Goal: Task Accomplishment & Management: Use online tool/utility

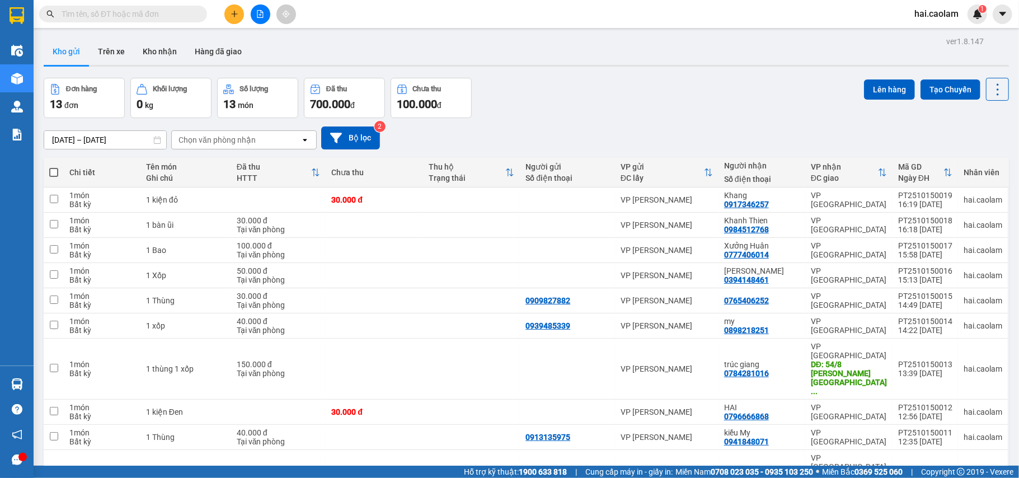
drag, startPoint x: 97, startPoint y: 18, endPoint x: 102, endPoint y: 15, distance: 5.9
click at [97, 16] on input "text" at bounding box center [128, 14] width 132 height 12
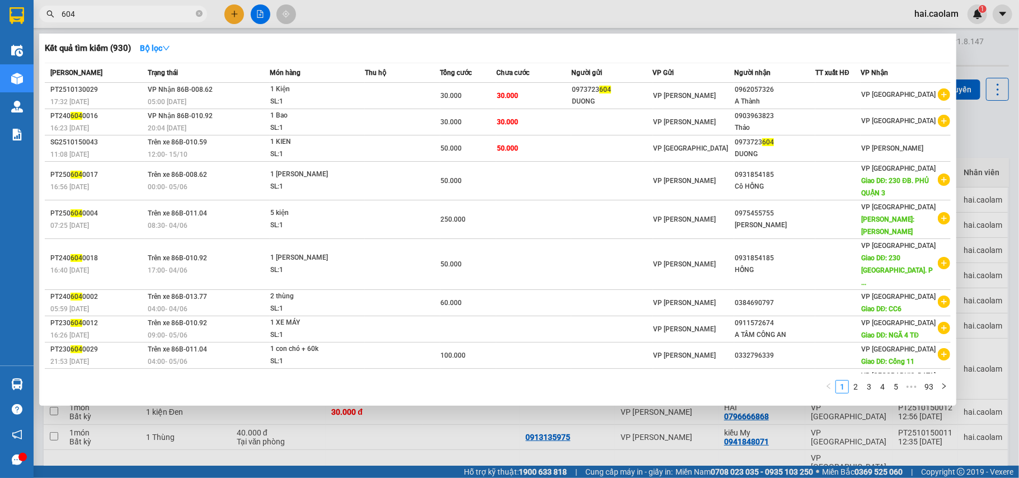
type input "604"
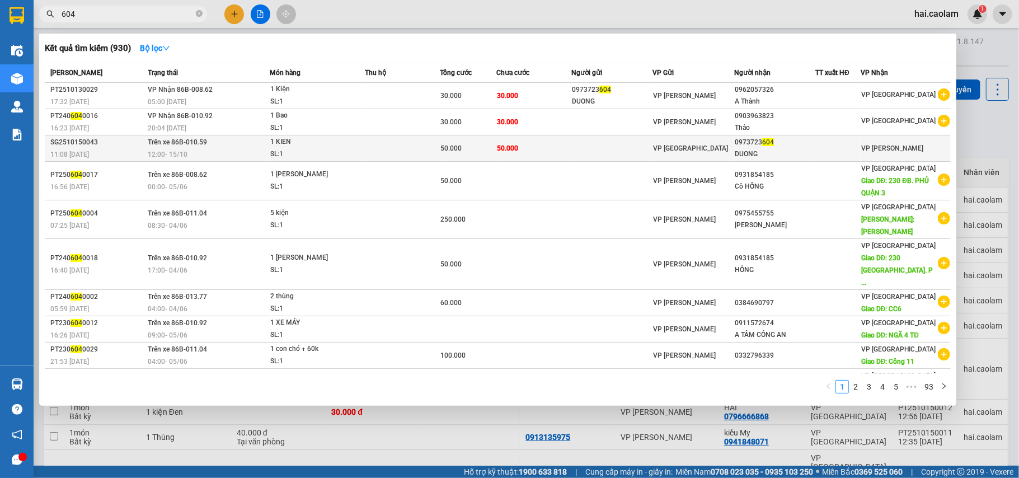
click at [314, 152] on div "SL: 1" at bounding box center [312, 154] width 84 height 12
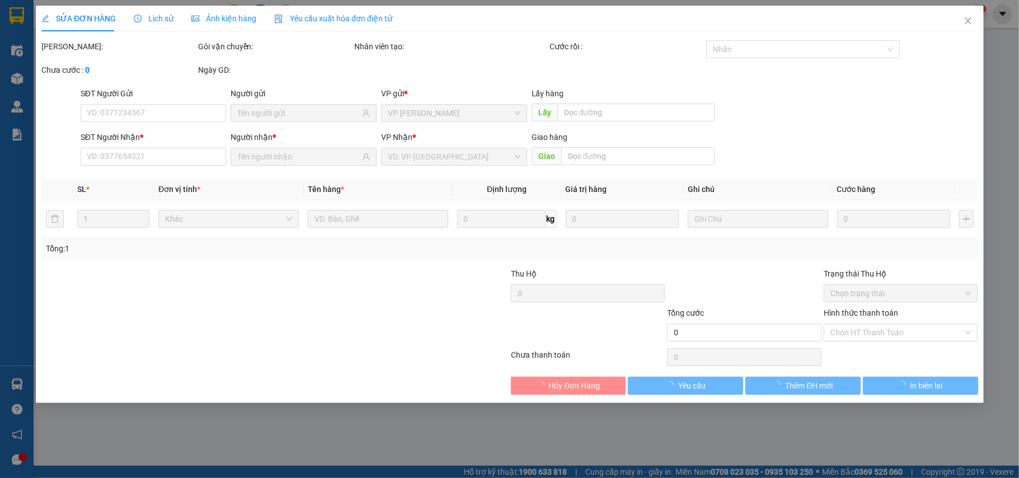
type input "0973723604"
type input "DUONG"
type input "50.000"
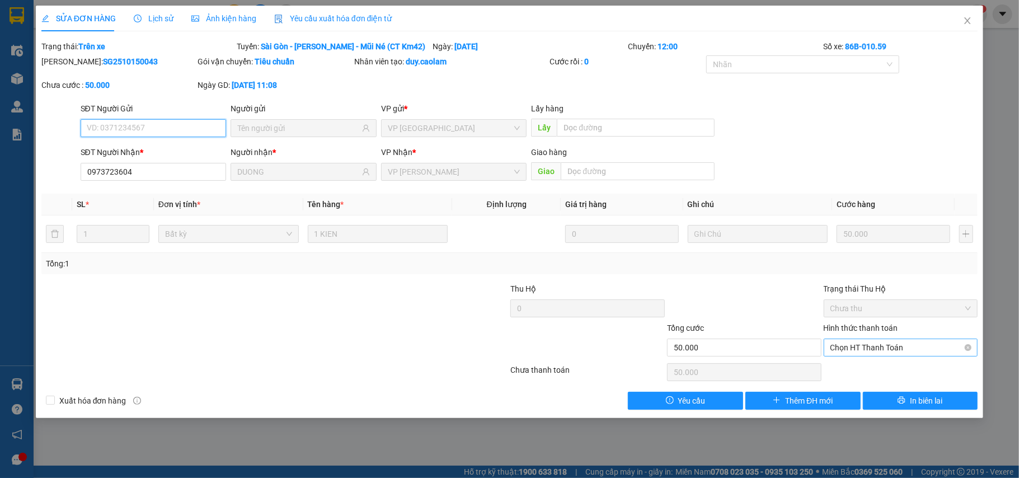
click at [885, 351] on span "Chọn HT Thanh Toán" at bounding box center [900, 347] width 141 height 17
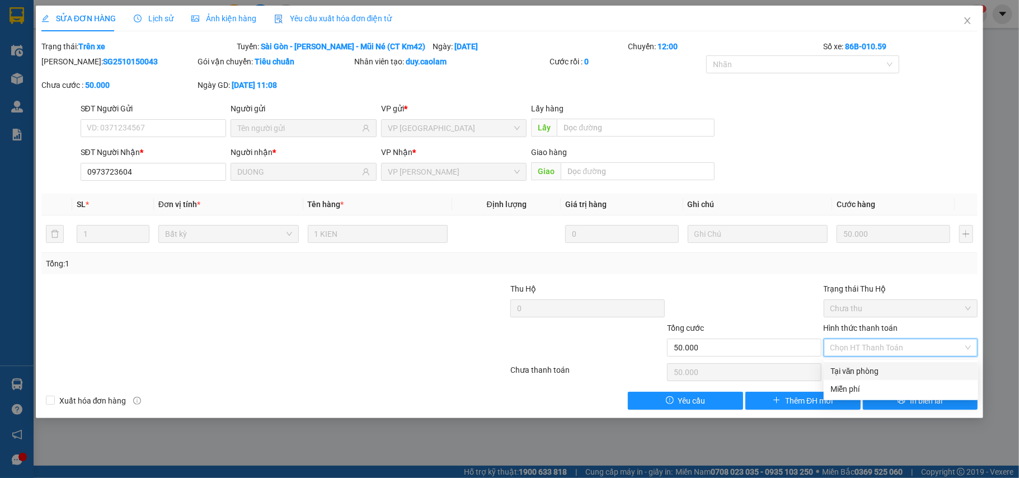
click at [864, 372] on div "Tại văn phòng" at bounding box center [900, 371] width 141 height 12
type input "0"
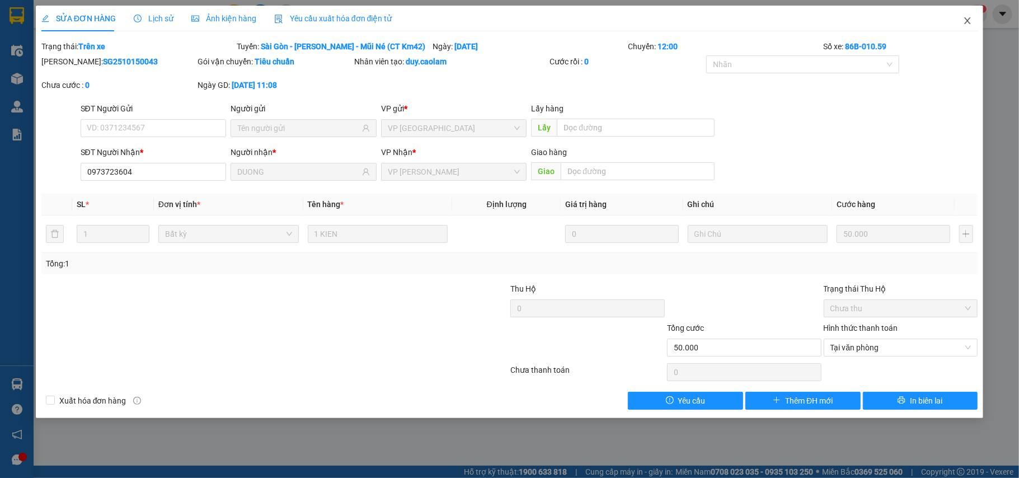
click at [969, 15] on span "Close" at bounding box center [967, 21] width 31 height 31
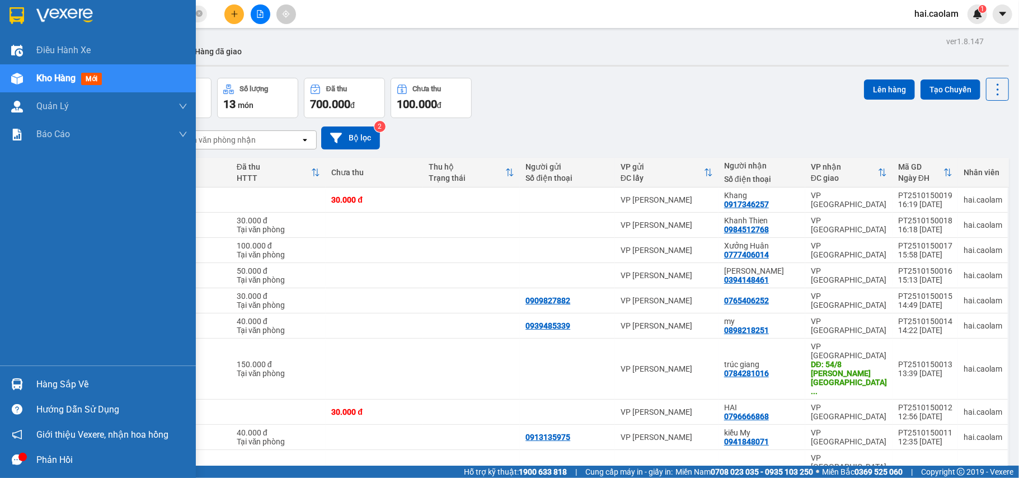
click at [63, 379] on div "Hàng sắp về" at bounding box center [111, 384] width 151 height 17
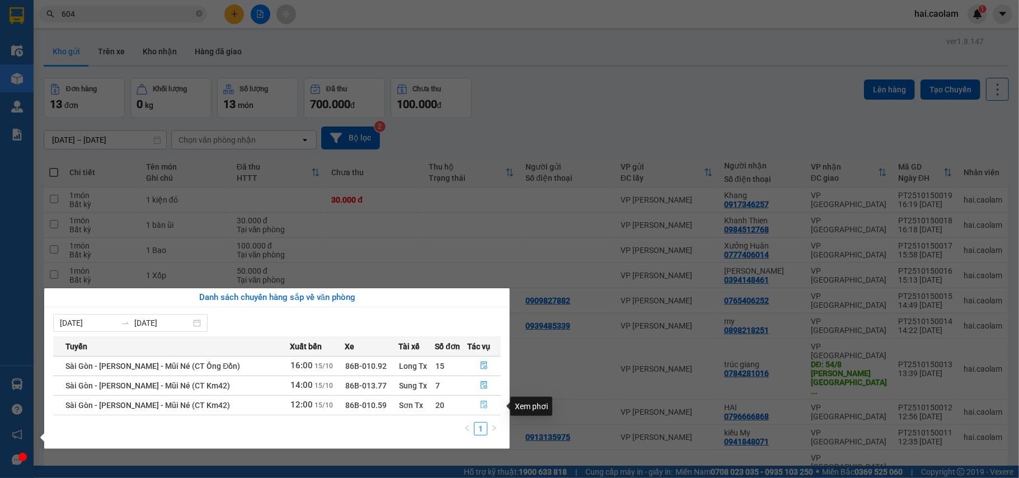
click at [485, 404] on icon "file-done" at bounding box center [484, 405] width 8 height 8
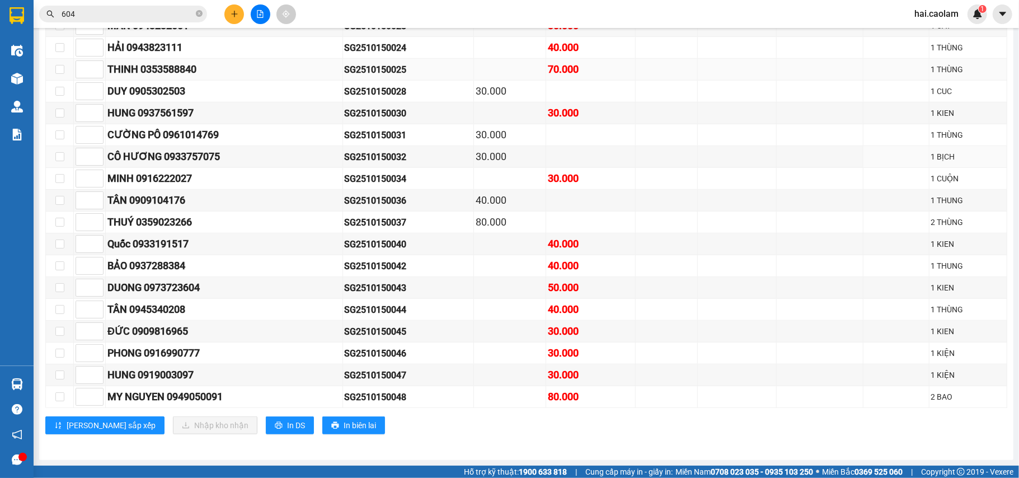
scroll to position [637, 0]
click at [58, 285] on input "checkbox" at bounding box center [59, 287] width 9 height 9
checkbox input "true"
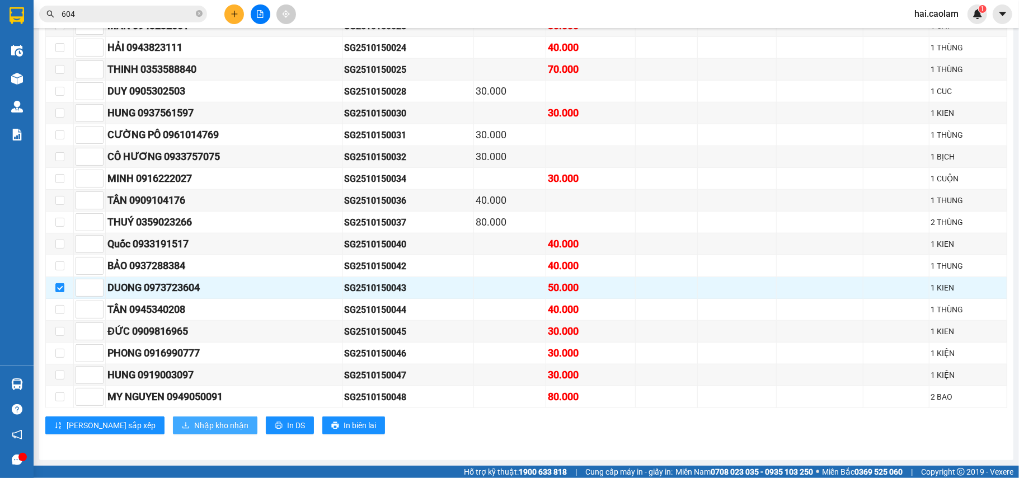
click at [194, 429] on span "Nhập kho nhận" at bounding box center [221, 425] width 54 height 12
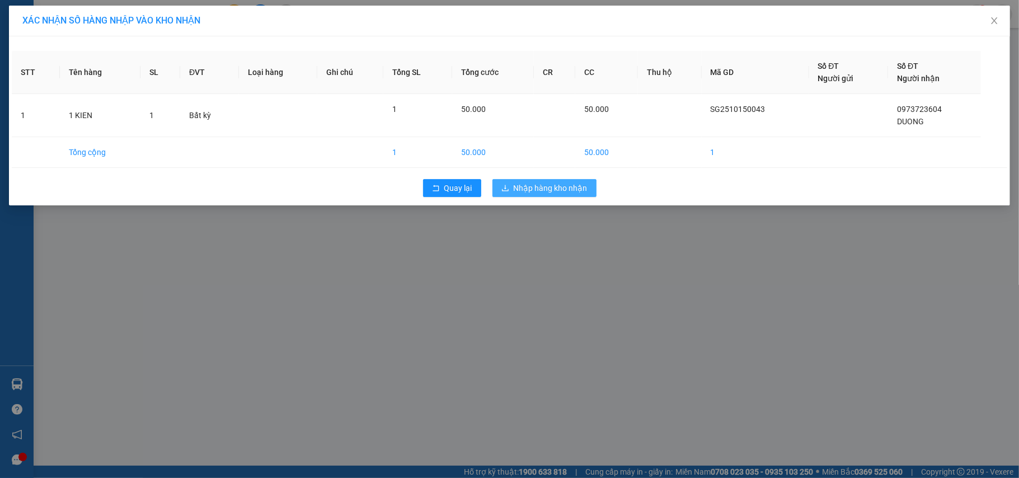
click at [544, 187] on span "Nhập hàng kho nhận" at bounding box center [551, 188] width 74 height 12
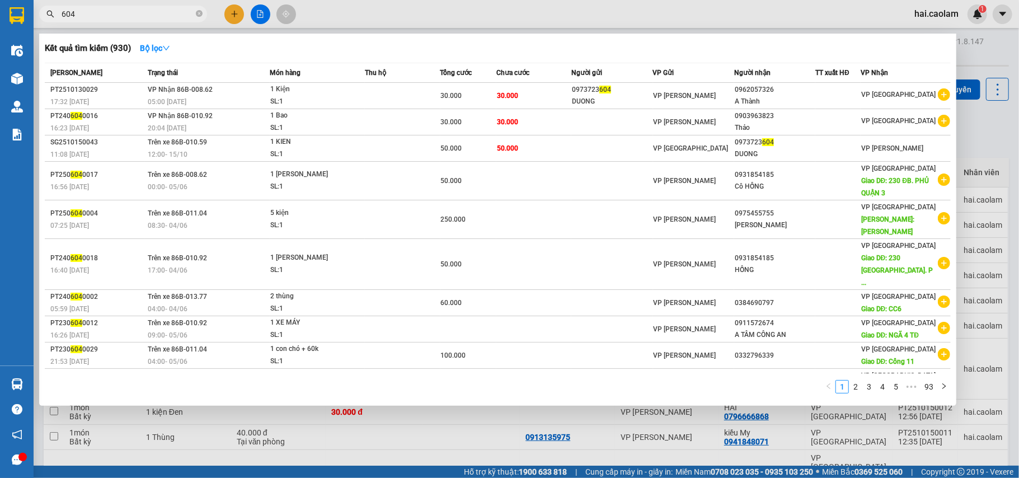
click at [124, 8] on input "604" at bounding box center [128, 14] width 132 height 12
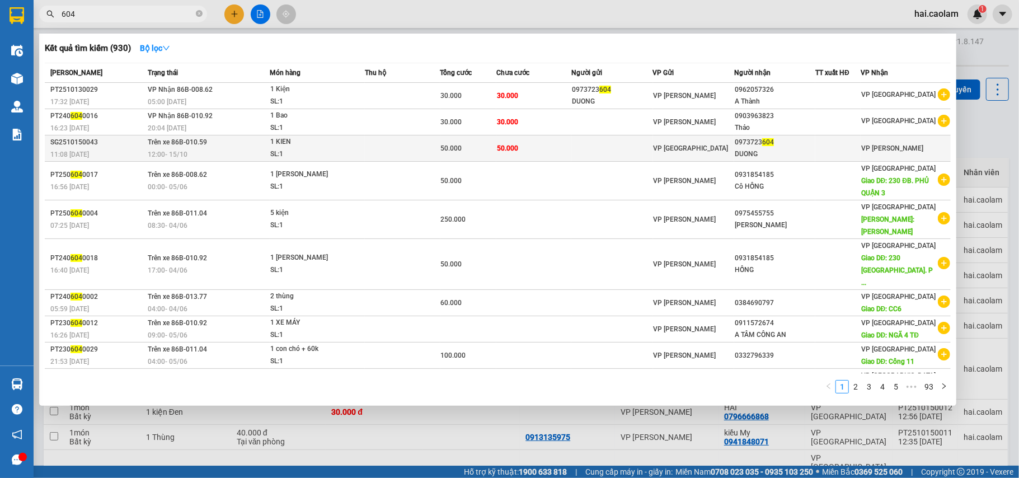
click at [534, 149] on td "50.000" at bounding box center [533, 148] width 75 height 26
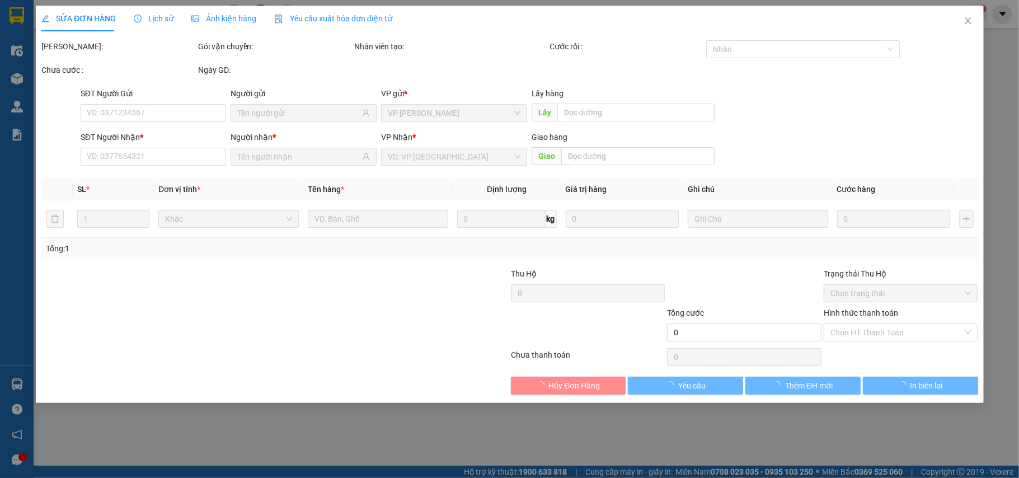
type input "0973723604"
type input "DUONG"
type input "50.000"
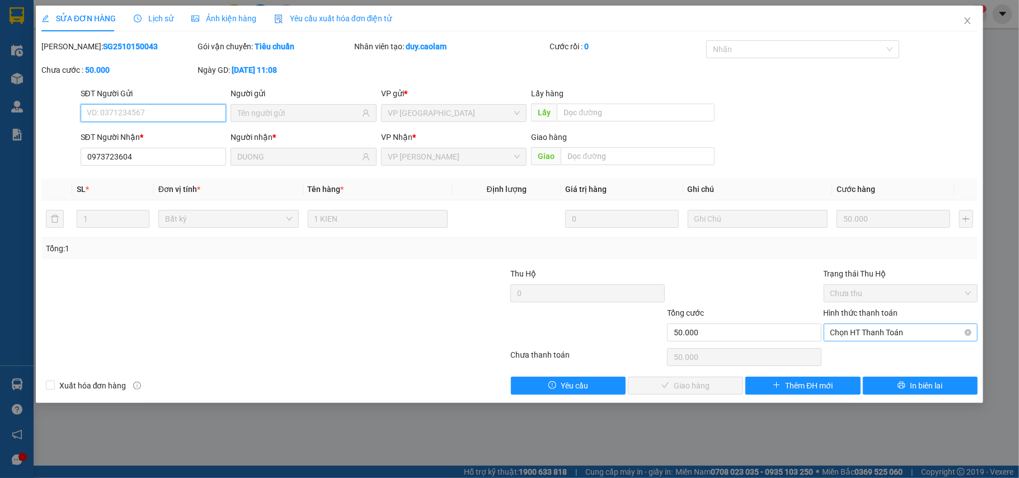
click at [878, 335] on span "Chọn HT Thanh Toán" at bounding box center [900, 332] width 141 height 17
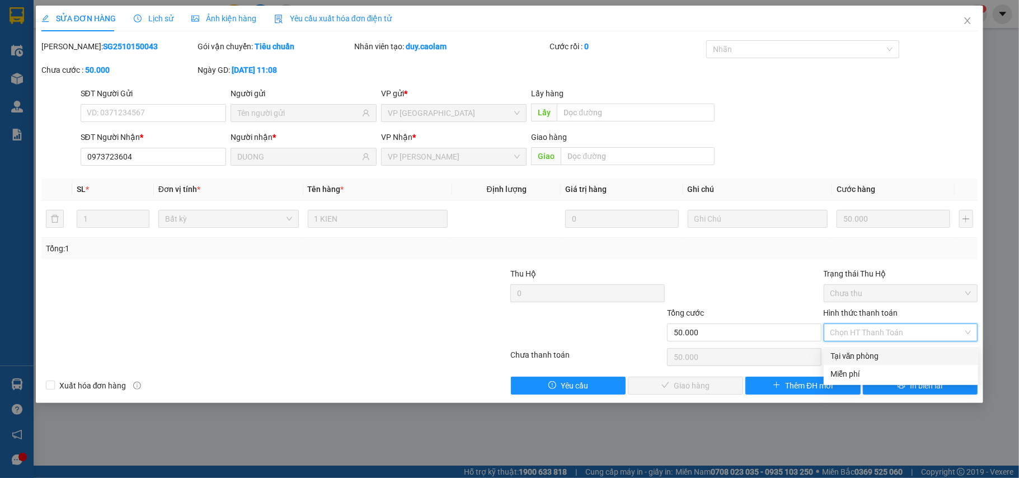
click at [848, 354] on div "Tại văn phòng" at bounding box center [900, 356] width 141 height 12
type input "0"
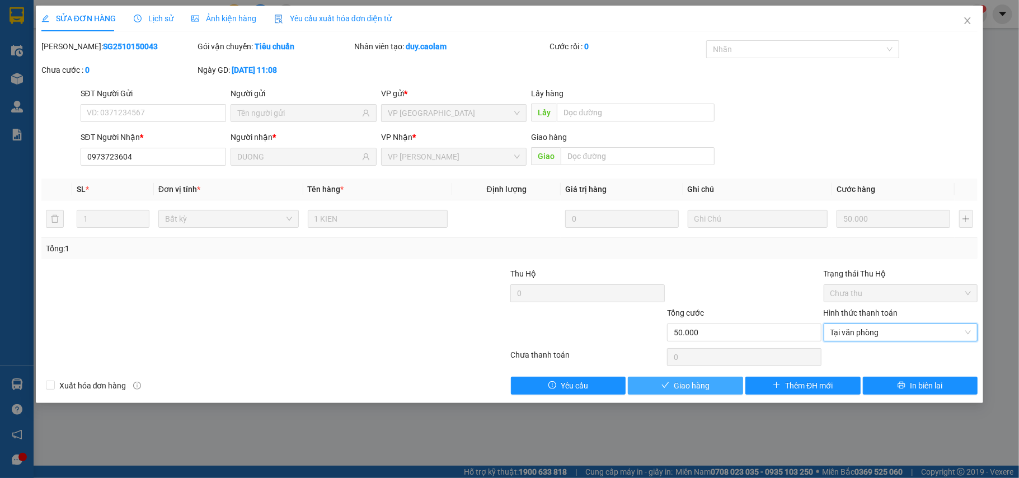
click at [686, 384] on span "Giao hàng" at bounding box center [692, 385] width 36 height 12
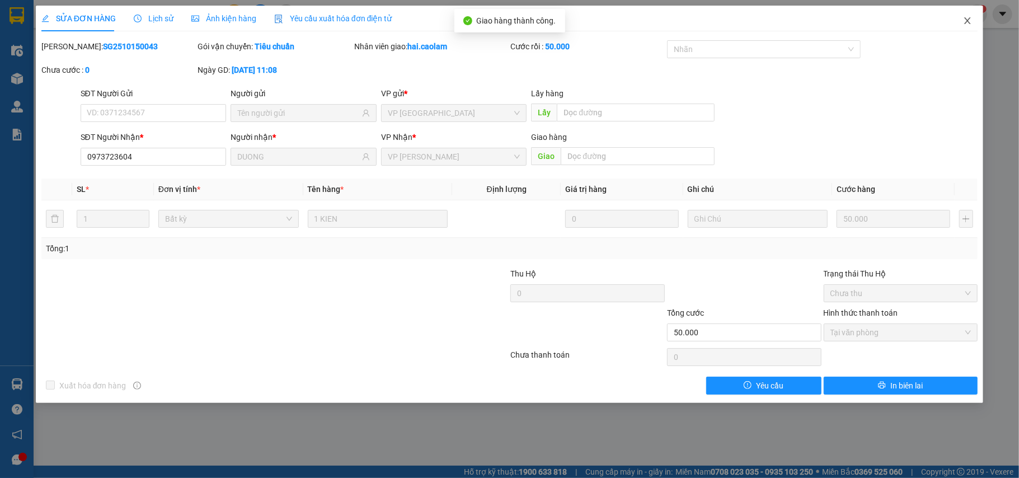
click at [967, 17] on icon "close" at bounding box center [967, 20] width 9 height 9
